Goal: Browse casually

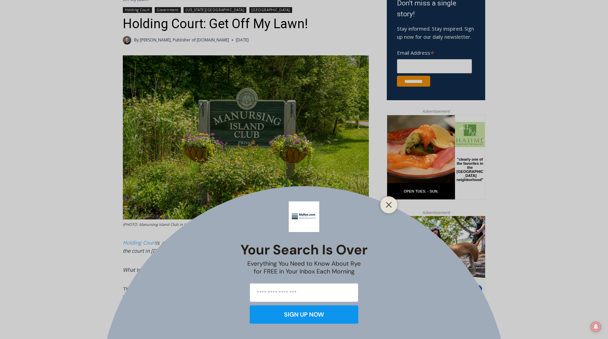
scroll to position [291, 0]
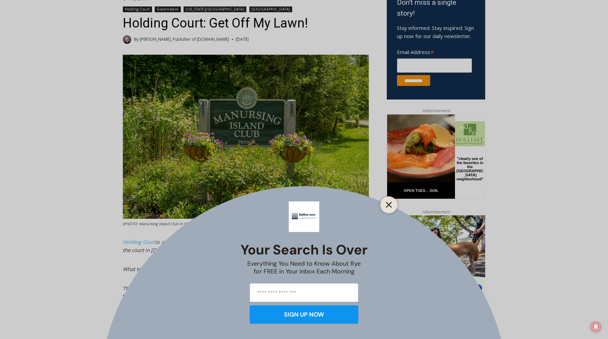
click at [390, 205] on icon "Close" at bounding box center [389, 205] width 6 height 6
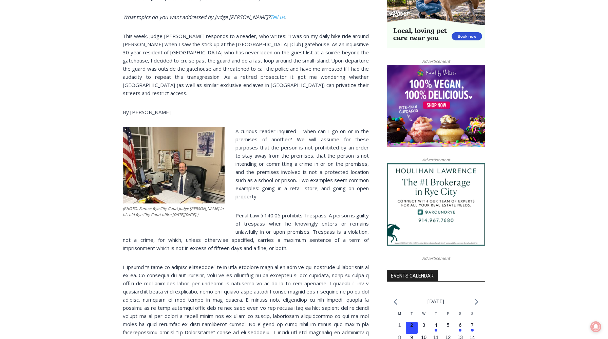
scroll to position [539, 0]
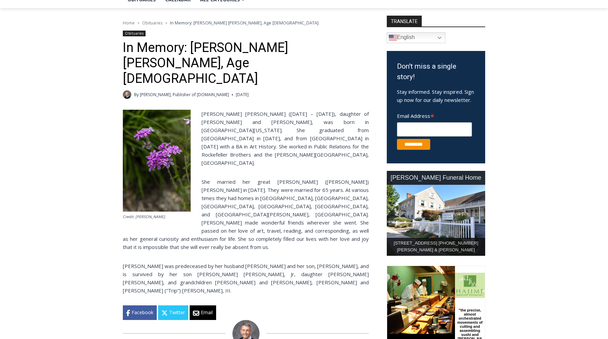
scroll to position [253, 0]
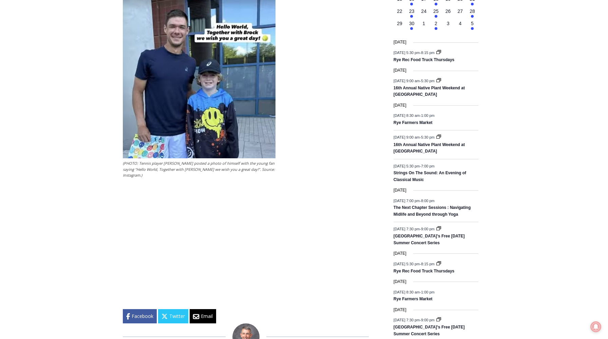
scroll to position [888, 0]
